Goal: Information Seeking & Learning: Understand process/instructions

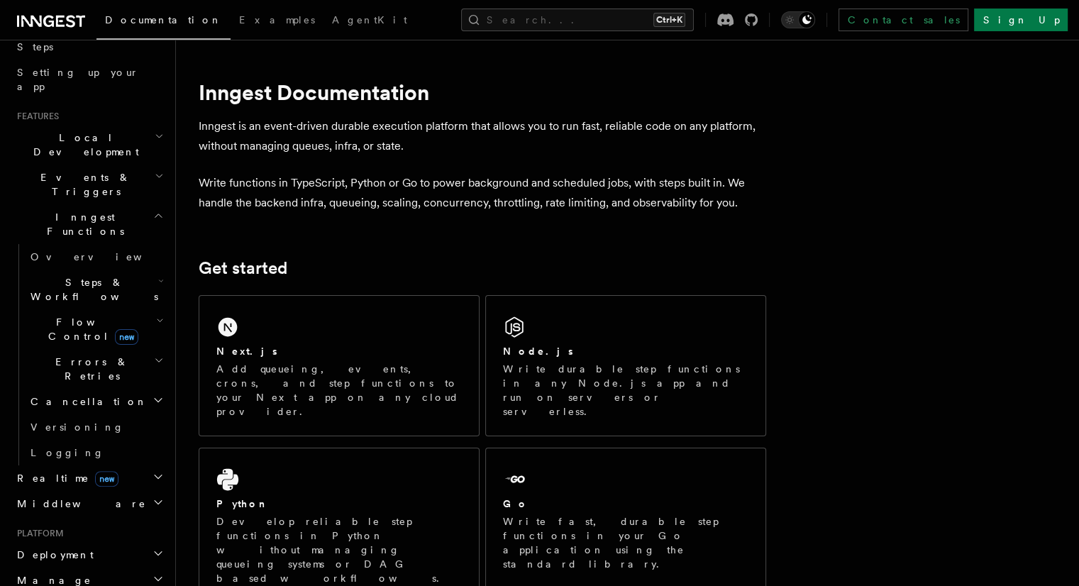
scroll to position [267, 0]
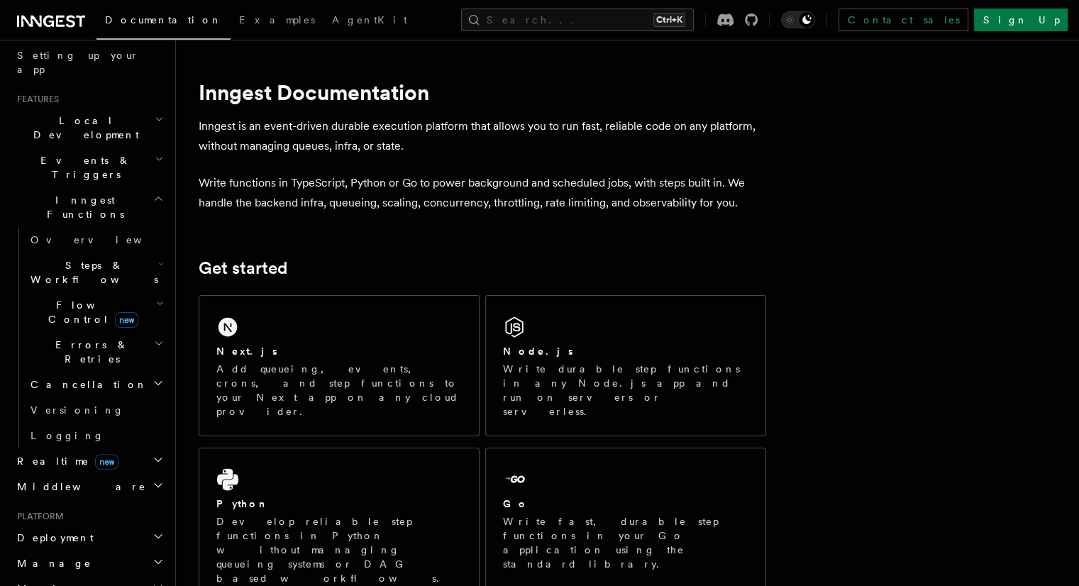
click at [153, 531] on icon "button" at bounding box center [158, 536] width 11 height 11
click at [104, 551] on link "Overview" at bounding box center [96, 564] width 142 height 26
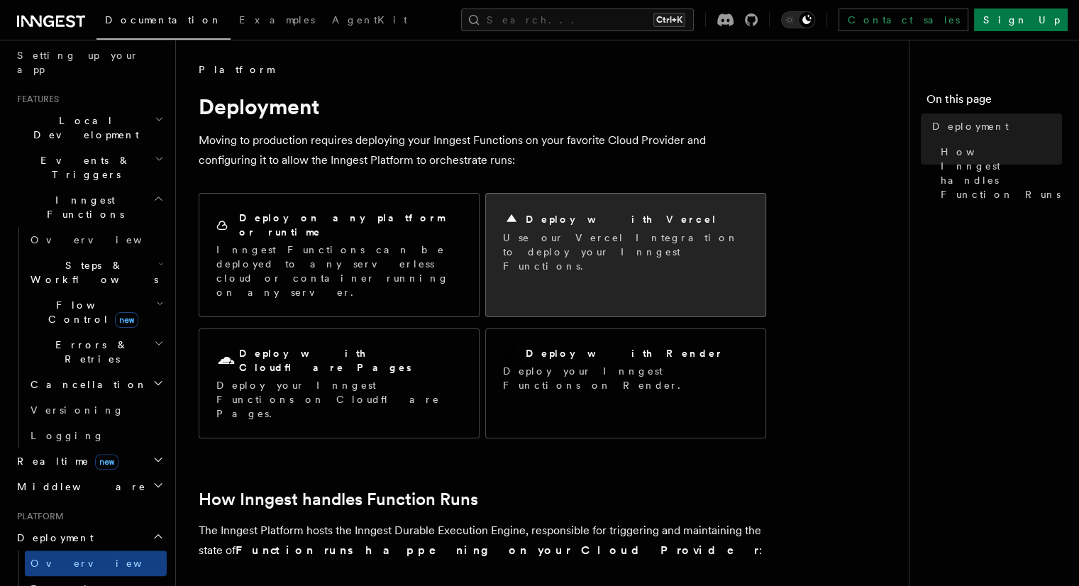
click at [564, 212] on h2 "Deploy with Vercel" at bounding box center [622, 219] width 192 height 14
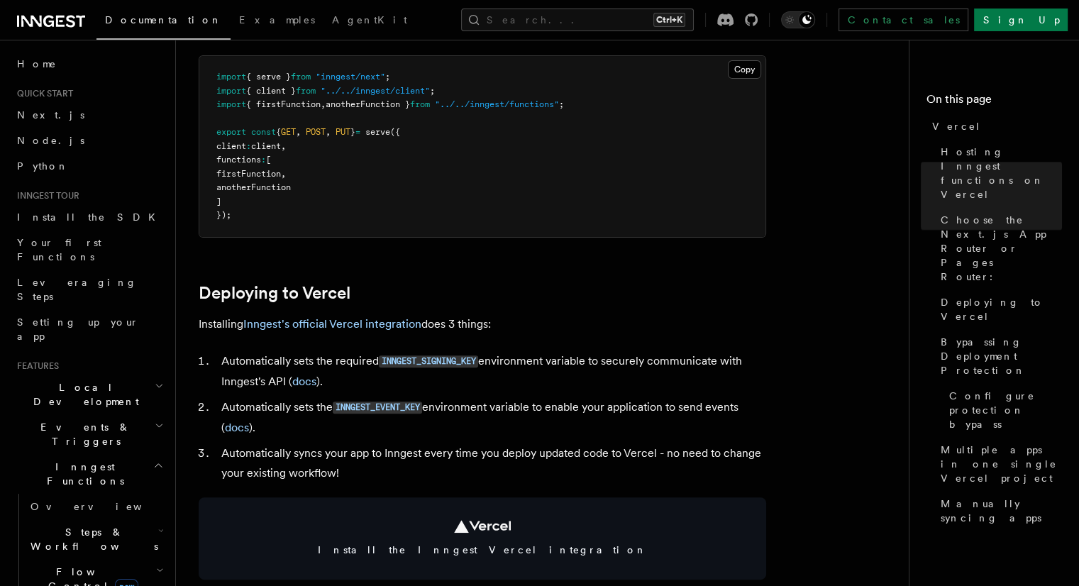
scroll to position [450, 0]
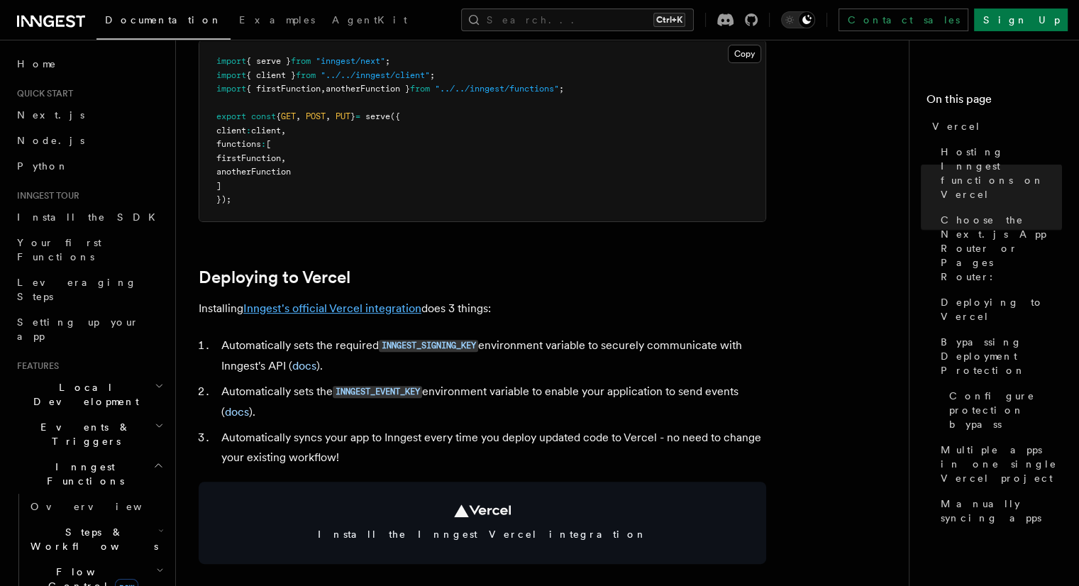
click at [382, 312] on link "Inngest's official Vercel integration" at bounding box center [332, 308] width 178 height 13
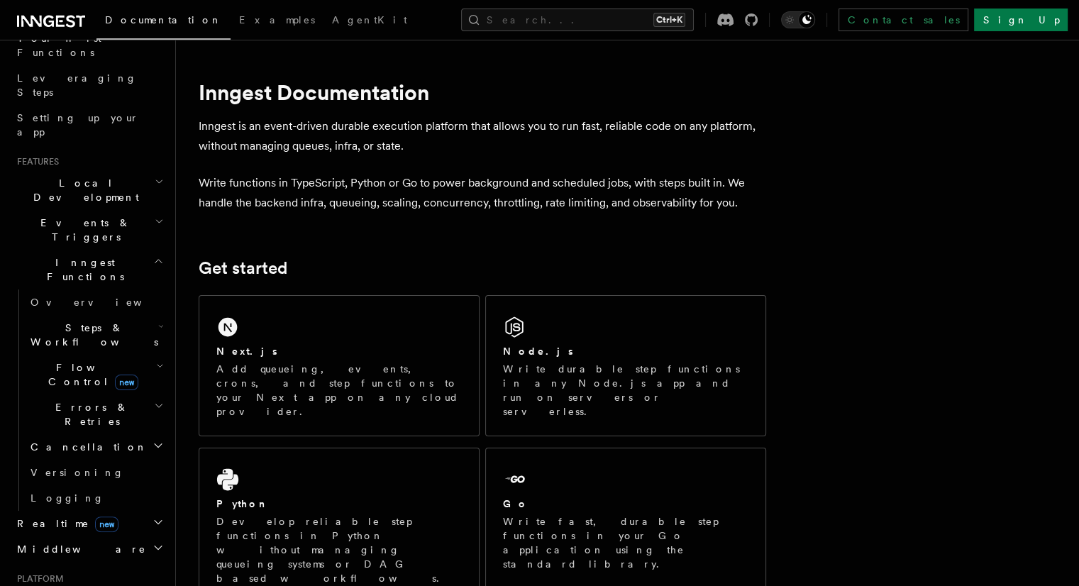
scroll to position [246, 0]
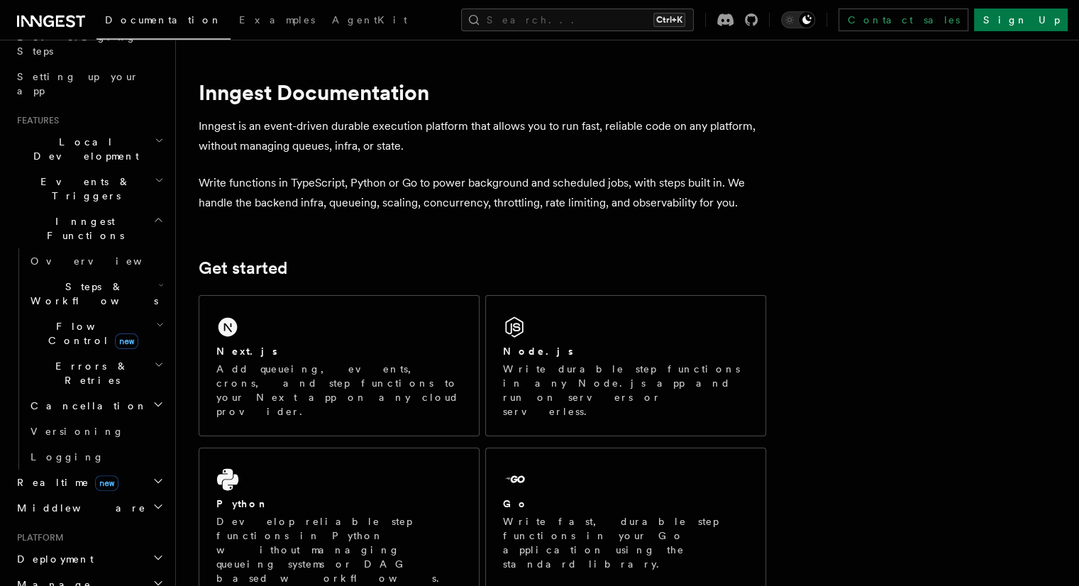
click at [153, 546] on h2 "Deployment" at bounding box center [88, 559] width 155 height 26
click at [113, 572] on link "Overview" at bounding box center [96, 585] width 142 height 26
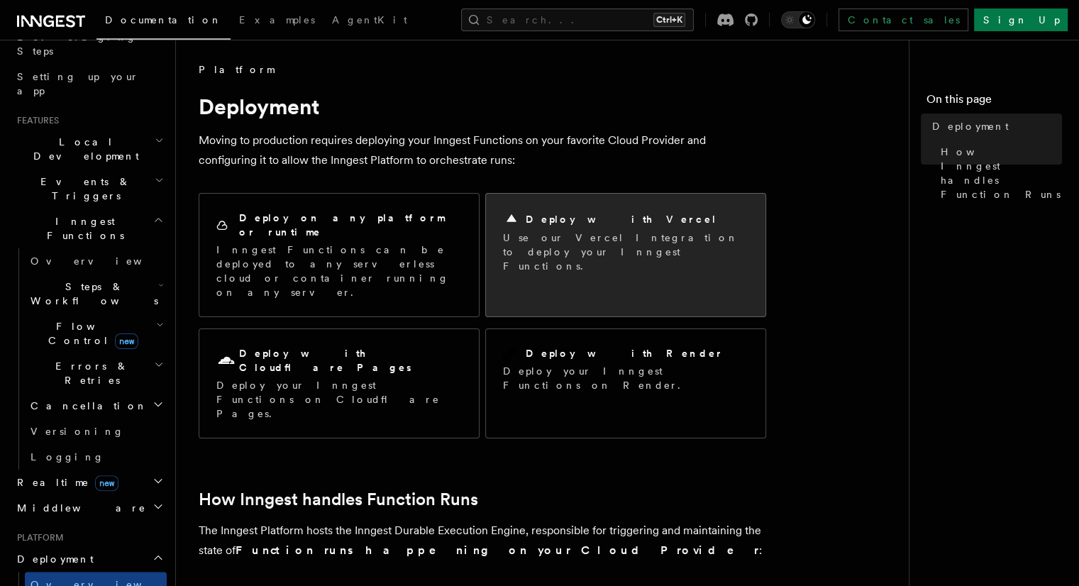
click at [549, 235] on p "Use our Vercel Integration to deploy your Inngest Functions." at bounding box center [626, 252] width 246 height 43
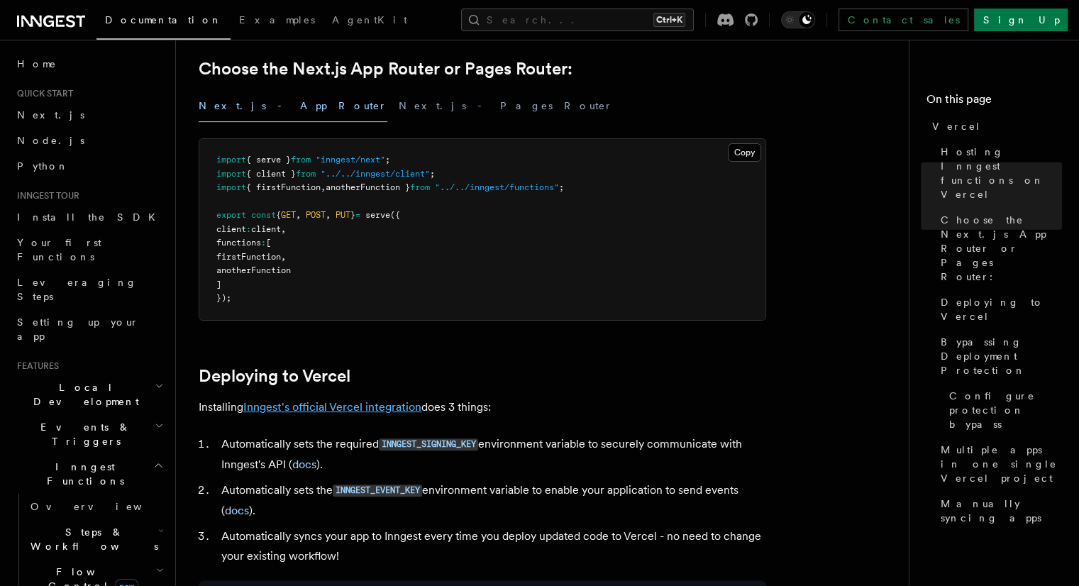
scroll to position [352, 0]
click at [352, 403] on link "Inngest's official Vercel integration" at bounding box center [332, 405] width 178 height 13
